Goal: Transaction & Acquisition: Purchase product/service

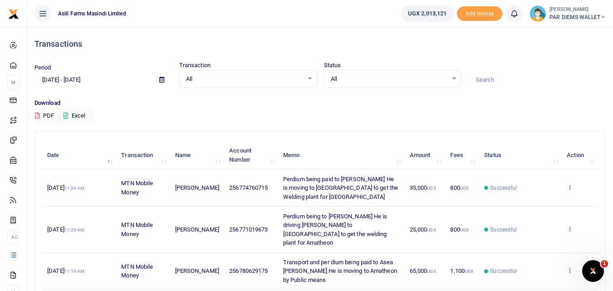
click at [331, 98] on p "Download" at bounding box center [319, 103] width 571 height 10
click at [404, 85] on div "All Select an option... All Processing Successful Pending Declined Failed" at bounding box center [392, 79] width 137 height 18
click at [136, 116] on div "Download PDF Excel" at bounding box center [319, 110] width 571 height 25
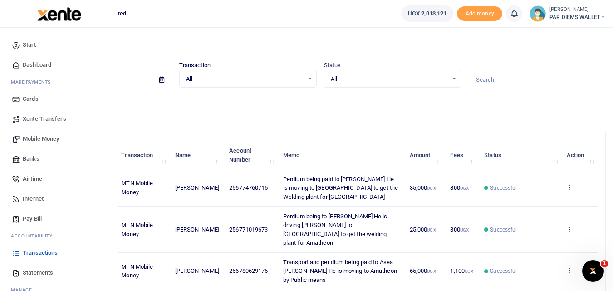
click at [35, 139] on span "Mobile Money" at bounding box center [41, 138] width 36 height 9
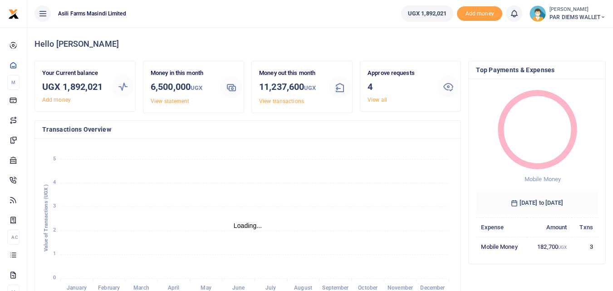
scroll to position [7, 7]
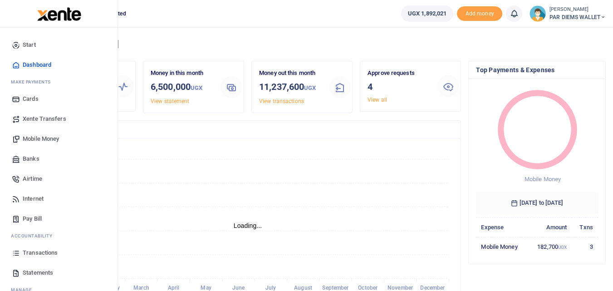
click at [19, 253] on icon at bounding box center [16, 252] width 8 height 8
click at [16, 254] on icon at bounding box center [16, 252] width 8 height 8
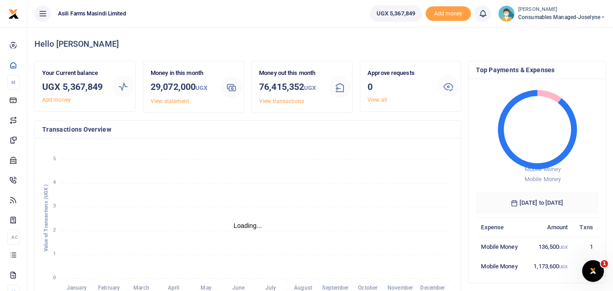
scroll to position [7, 7]
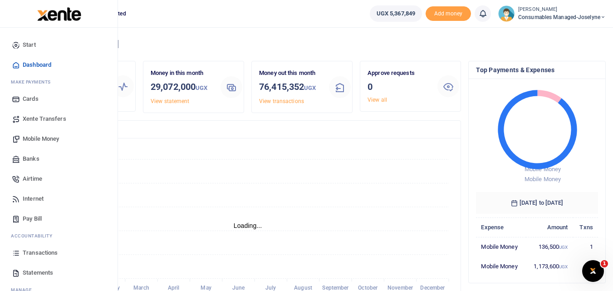
click at [32, 136] on span "Mobile Money" at bounding box center [41, 138] width 36 height 9
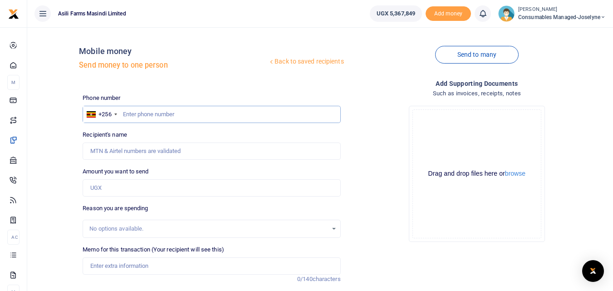
click at [145, 112] on input "text" at bounding box center [212, 114] width 258 height 17
type input "788346582"
type input "[PERSON_NAME]"
type input "788346582"
click at [106, 190] on input "Amount you want to send" at bounding box center [212, 187] width 258 height 17
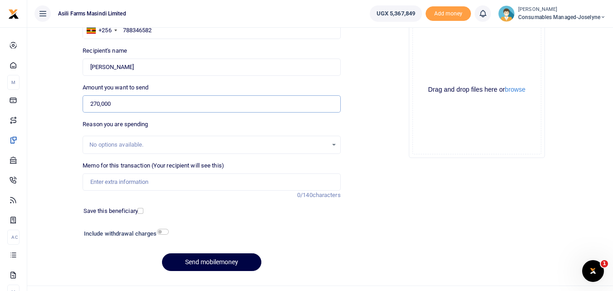
scroll to position [84, 0]
type input "270,000"
click at [99, 182] on input "Memo for this transaction (Your recipient will see this)" at bounding box center [212, 181] width 258 height 17
click at [437, 227] on div "Add supporting Documents Such as invoices, receipts, notes Drop your files here…" at bounding box center [476, 136] width 265 height 284
click at [98, 186] on input "Memo for this transaction (Your recipient will see this)" at bounding box center [212, 181] width 258 height 17
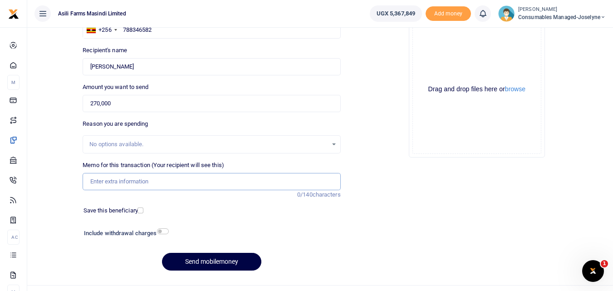
paste input "WK 38 /001 / 07"
paste input "Air Filters for the 2 Generators"
click at [185, 182] on input "WK 38 /001 / 07 Air Filters for the 2 Generators" at bounding box center [212, 181] width 258 height 17
click at [258, 183] on input "WK 38 /001 / 07 Air Filters for Kigumba Perkins Generators" at bounding box center [212, 181] width 258 height 17
click at [214, 261] on button "Send mobilemoney" at bounding box center [211, 262] width 99 height 18
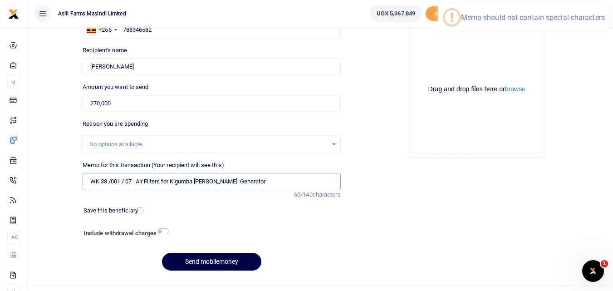
click at [126, 183] on input "WK 38 /001 / 07 Air Filters for Kigumba Perkins Generator" at bounding box center [212, 181] width 258 height 17
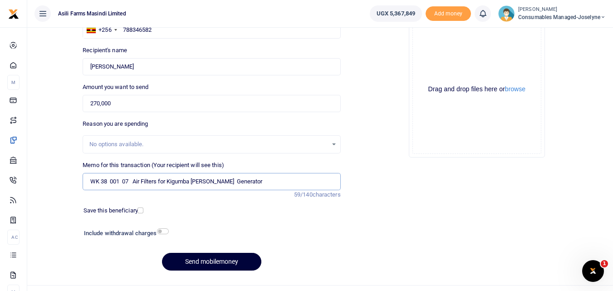
type input "WK 38 001 07 Air Filters for Kigumba Perkins Generator"
click at [210, 265] on button "Send mobilemoney" at bounding box center [211, 262] width 99 height 18
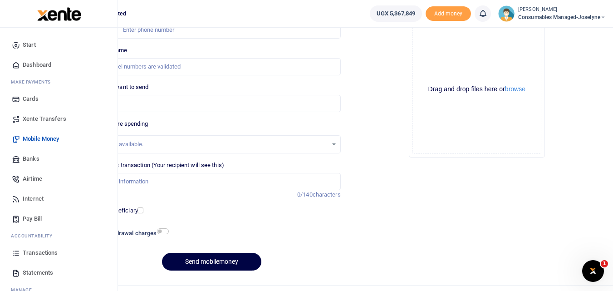
click at [15, 254] on icon at bounding box center [16, 252] width 8 height 8
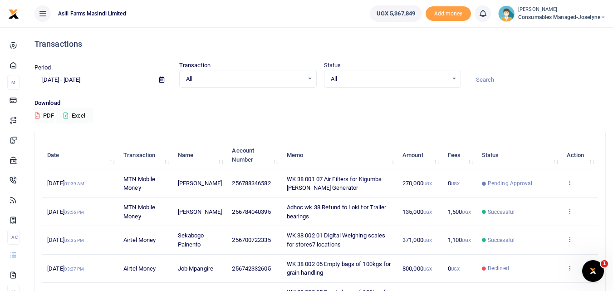
click at [422, 167] on th "Amount" at bounding box center [419, 155] width 45 height 28
click at [394, 129] on div "Transactions Period 08/21/2025 - 09/19/2025 Transaction All Select an option...…" at bounding box center [320, 259] width 578 height 465
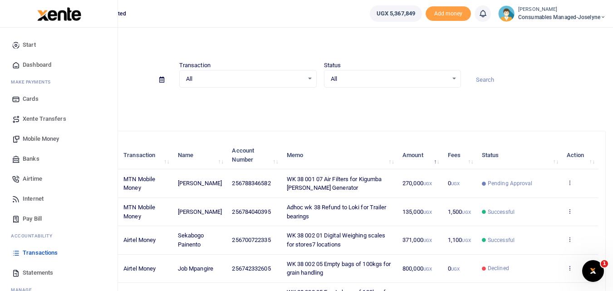
click at [48, 136] on span "Mobile Money" at bounding box center [41, 138] width 36 height 9
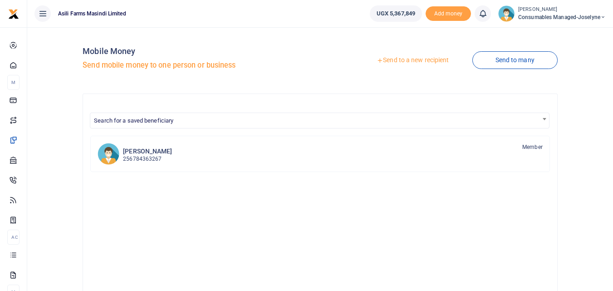
click at [404, 58] on link "Send to a new recipient" at bounding box center [412, 60] width 118 height 16
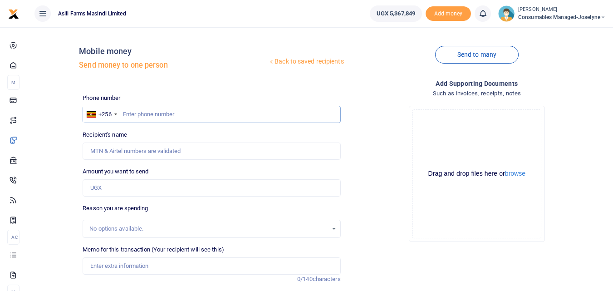
click at [140, 117] on input "text" at bounding box center [212, 114] width 258 height 17
type input "782485277"
type input "John Sewanyaga"
type input "782485277"
click at [98, 185] on input "Amount you want to send" at bounding box center [212, 187] width 258 height 17
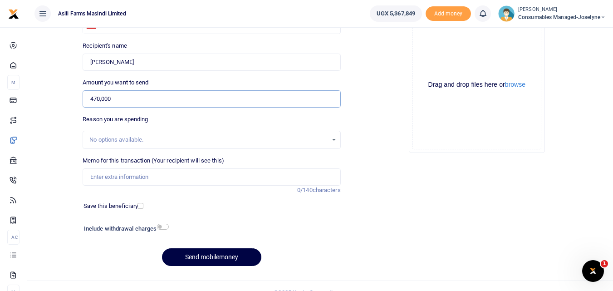
scroll to position [90, 0]
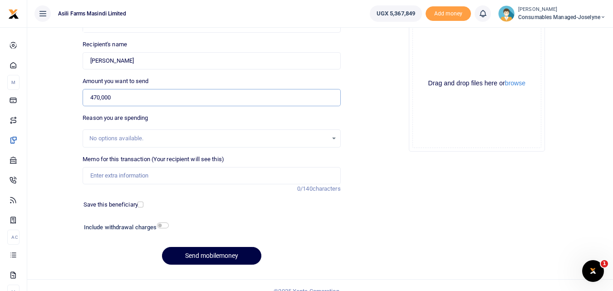
type input "470,000"
click at [103, 173] on input "Memo for this transaction (Your recipient will see this)" at bounding box center [212, 175] width 258 height 17
paste input "WK 38 /001 / 05"
click at [167, 178] on input "WK 38 /001 / 05" at bounding box center [212, 175] width 258 height 17
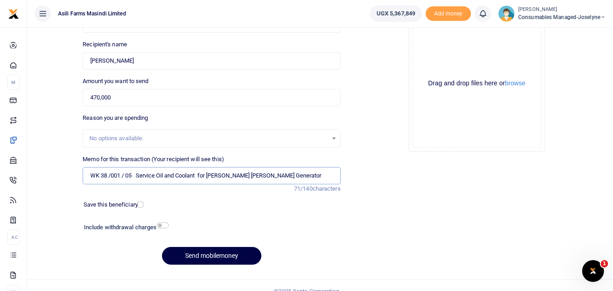
click at [125, 177] on input "WK 38 /001 / 05 Service Oil and Coolant for Kilak Perkins Generator" at bounding box center [212, 175] width 258 height 17
type input "WK 38 001 05 Service Oil and Coolant for Kilak Perkins Generator"
click at [200, 250] on button "Send mobilemoney" at bounding box center [211, 256] width 99 height 18
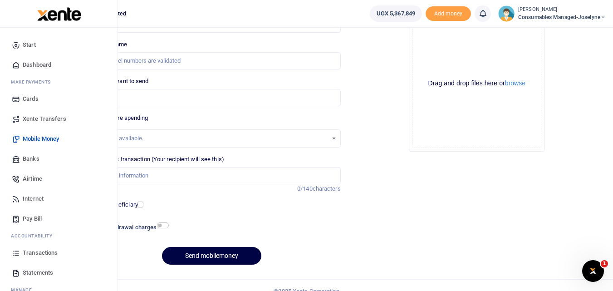
click at [16, 256] on icon at bounding box center [16, 252] width 8 height 8
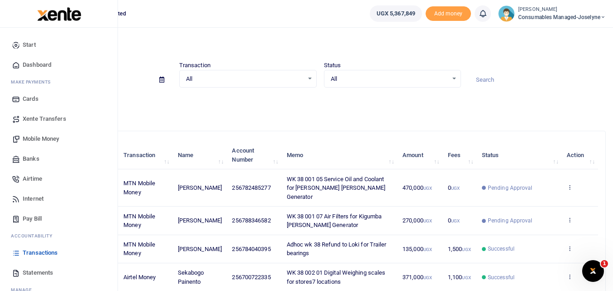
click at [43, 137] on span "Mobile Money" at bounding box center [41, 138] width 36 height 9
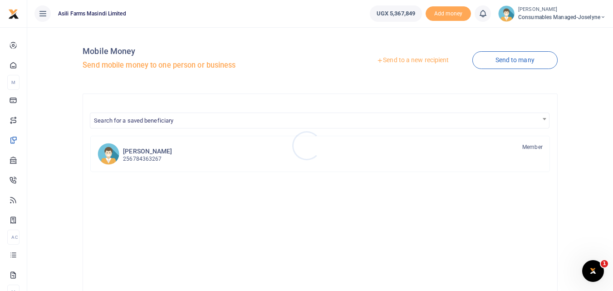
click at [406, 57] on div at bounding box center [306, 145] width 613 height 291
click at [406, 57] on link "Send to a new recipient" at bounding box center [412, 60] width 118 height 16
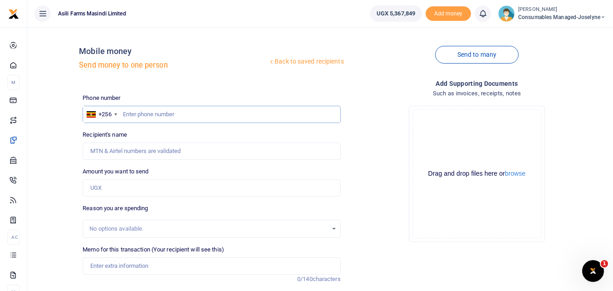
click at [134, 110] on input "text" at bounding box center [212, 114] width 258 height 17
type input "701583033"
click at [116, 184] on input "Amount you want to send" at bounding box center [212, 187] width 258 height 17
type input "Julius Kimera"
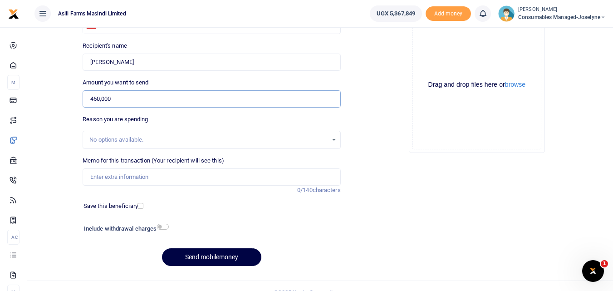
scroll to position [93, 0]
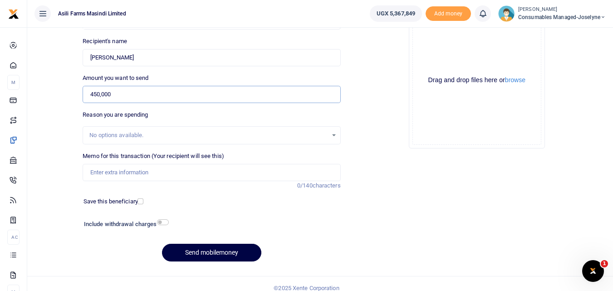
type input "450,000"
click at [99, 171] on input "Memo for this transaction (Your recipient will see this)" at bounding box center [212, 172] width 258 height 17
paste input "WK 36/003 / 06"
click at [124, 175] on input "WK 36/003 / 06 Helemets for Crop Scouts" at bounding box center [212, 172] width 258 height 17
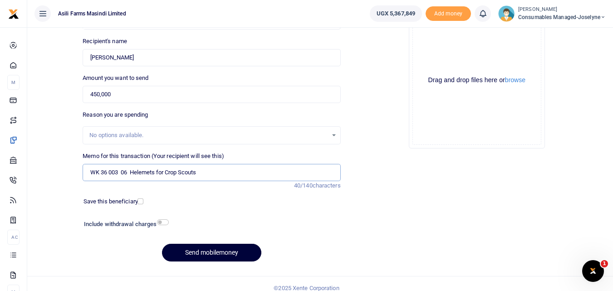
type input "WK 36 003 06 Helemets for Crop Scouts"
click at [202, 253] on button "Send mobilemoney" at bounding box center [211, 252] width 99 height 18
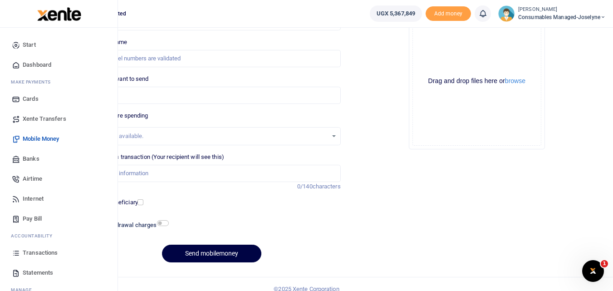
click at [14, 257] on link "Transactions" at bounding box center [58, 253] width 103 height 20
